Goal: Transaction & Acquisition: Purchase product/service

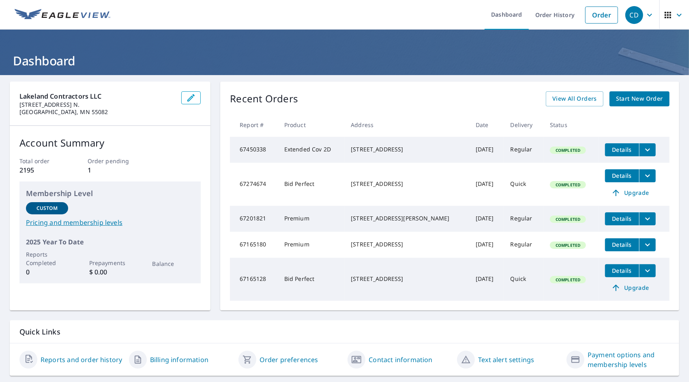
click at [625, 101] on span "Start New Order" at bounding box center [639, 99] width 47 height 10
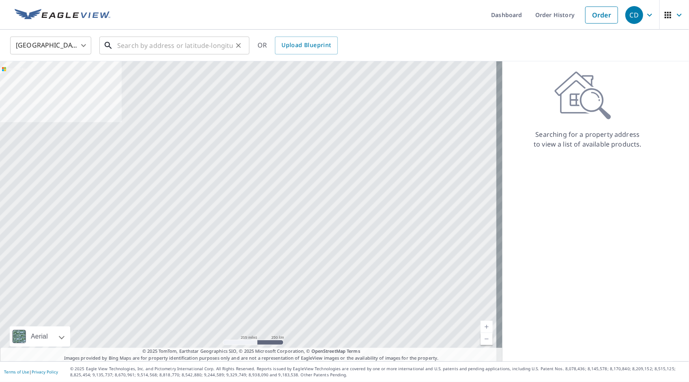
click at [141, 46] on input "text" at bounding box center [175, 45] width 116 height 23
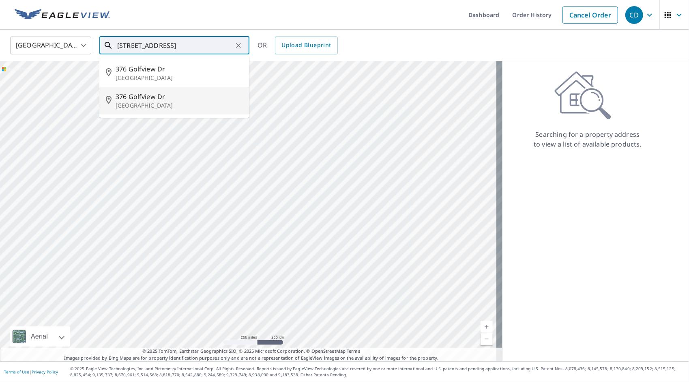
click at [136, 103] on p "[GEOGRAPHIC_DATA]" at bounding box center [179, 105] width 127 height 8
type input "[STREET_ADDRESS]"
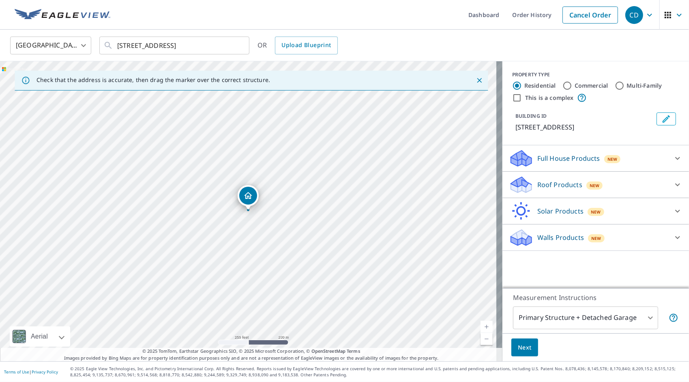
click at [548, 186] on p "Roof Products" at bounding box center [559, 185] width 45 height 10
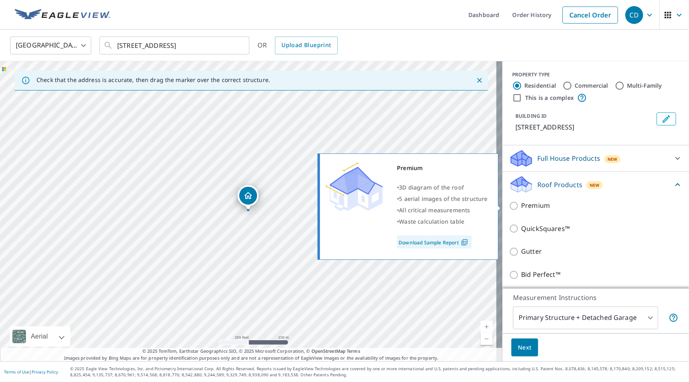
click at [509, 205] on input "Premium" at bounding box center [515, 206] width 12 height 10
checkbox input "true"
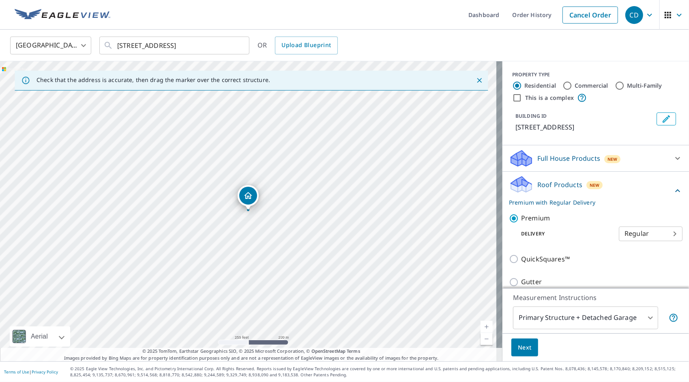
click at [522, 348] on span "Next" at bounding box center [525, 347] width 14 height 10
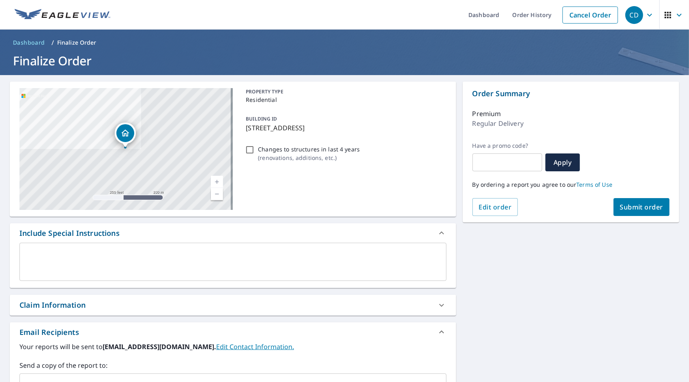
click at [640, 208] on span "Submit order" at bounding box center [641, 206] width 43 height 9
